Goal: Task Accomplishment & Management: Manage account settings

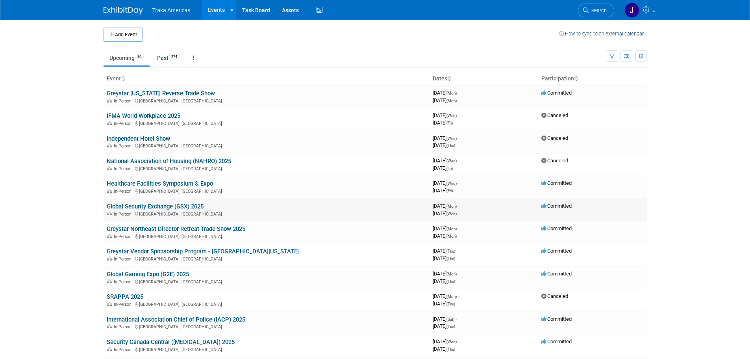
click at [148, 205] on link "Global Security Exchange (GSX) 2025" at bounding box center [155, 206] width 97 height 7
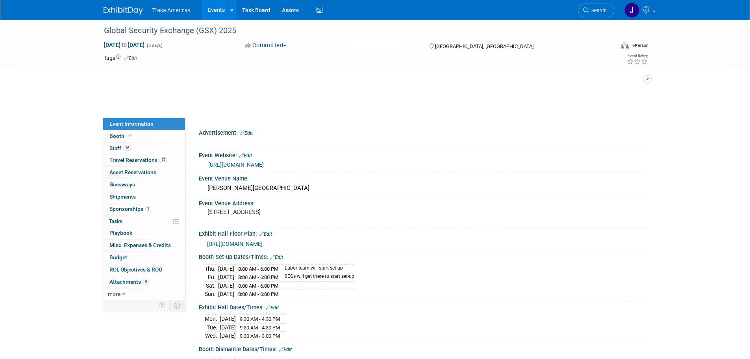
select select "National"
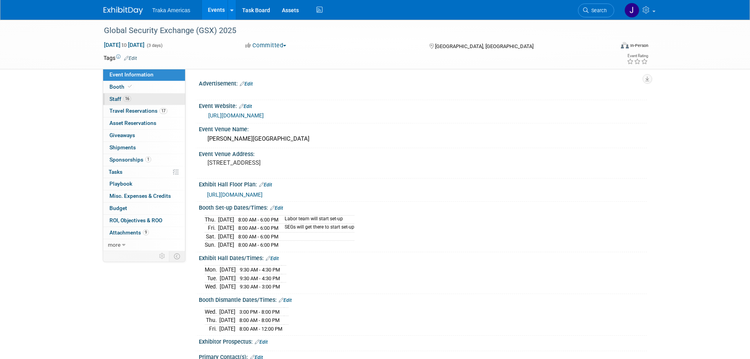
click at [135, 100] on link "16 Staff 16" at bounding box center [144, 99] width 82 height 12
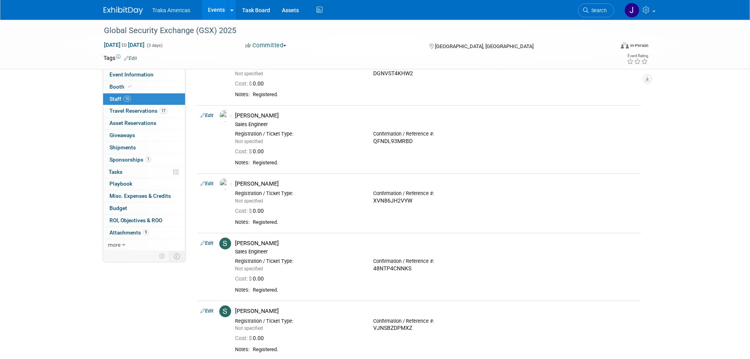
scroll to position [729, 0]
click at [115, 4] on link at bounding box center [128, 7] width 49 height 6
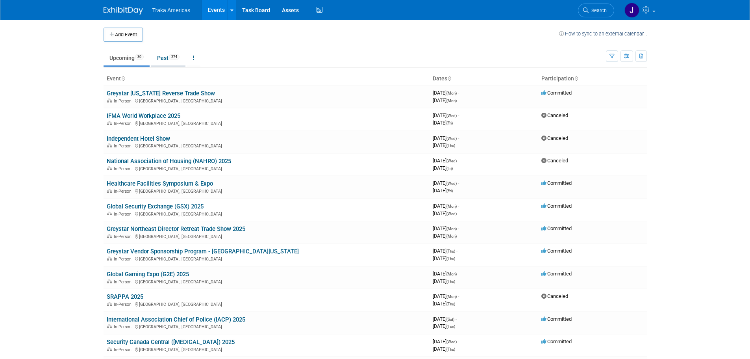
click at [162, 54] on link "Past 274" at bounding box center [168, 57] width 34 height 15
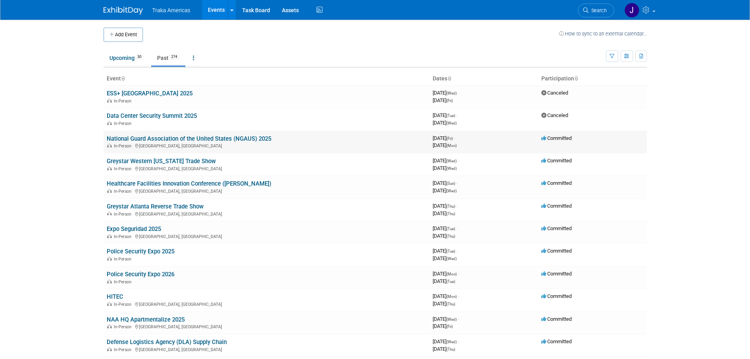
click at [195, 137] on td "National Guard Association of the United States (NGAUS) 2025 In-Person Milwauke…" at bounding box center [267, 142] width 326 height 22
click at [195, 138] on link "National Guard Association of the United States (NGAUS) 2025" at bounding box center [189, 138] width 165 height 7
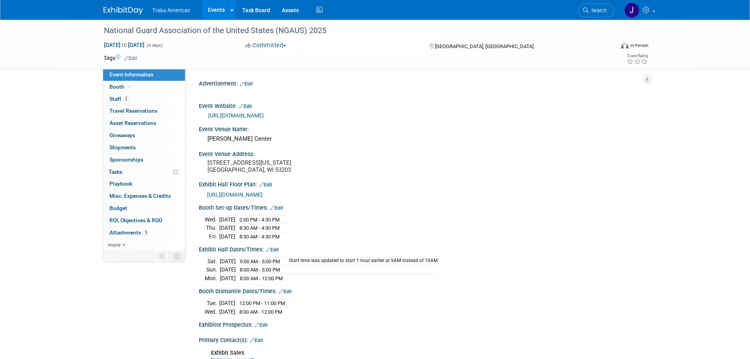
select select "National"
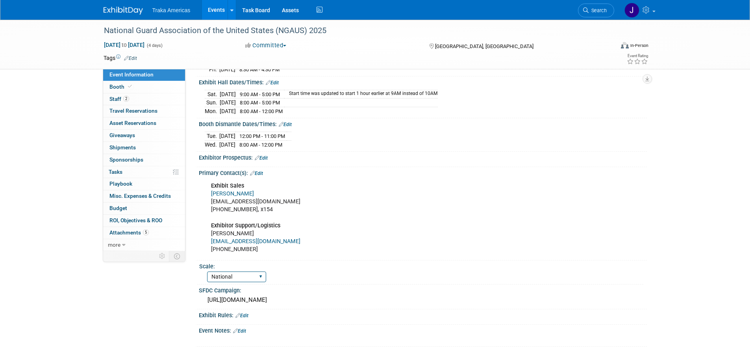
scroll to position [238, 0]
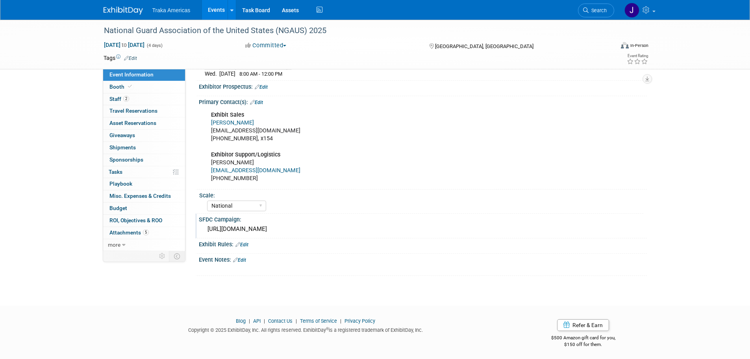
click at [261, 225] on div "[URL][DOMAIN_NAME]" at bounding box center [423, 229] width 436 height 12
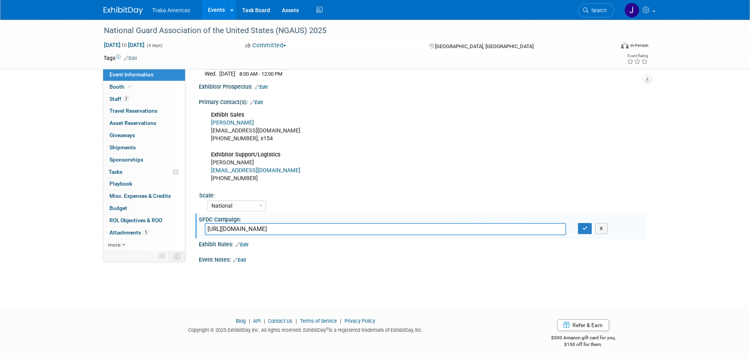
click at [261, 225] on input "[URL][DOMAIN_NAME]" at bounding box center [386, 229] width 362 height 12
click at [588, 228] on button "button" at bounding box center [585, 228] width 14 height 11
